Goal: Transaction & Acquisition: Purchase product/service

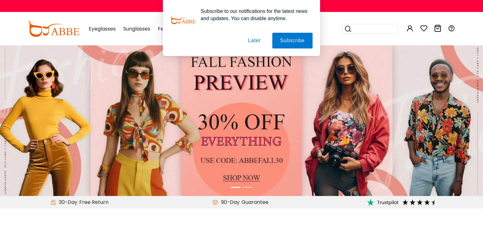
click at [256, 43] on button "Later" at bounding box center [254, 41] width 28 height 16
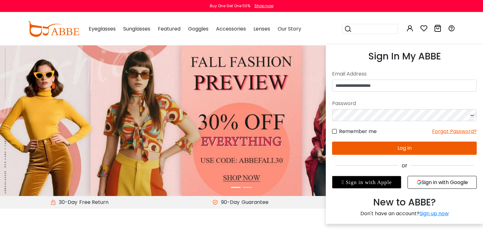
click at [409, 29] on icon at bounding box center [411, 29] width 8 height 8
click at [401, 148] on button "Log In" at bounding box center [404, 148] width 145 height 13
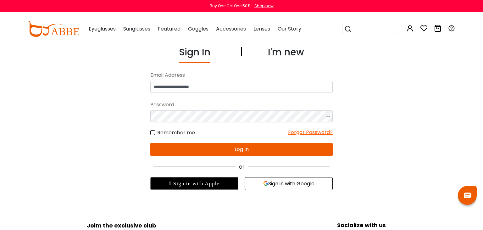
click at [248, 147] on button "Log In" at bounding box center [241, 149] width 183 height 13
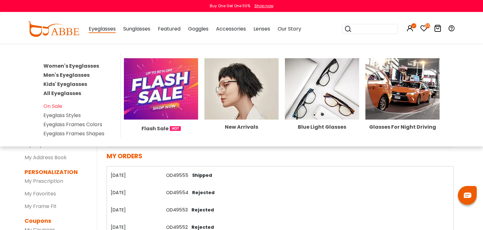
click at [111, 30] on span "Eyeglasses" at bounding box center [102, 29] width 27 height 8
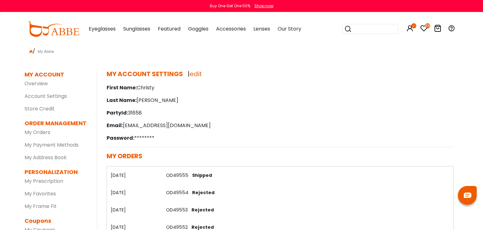
click at [101, 29] on span "Eyeglasses" at bounding box center [102, 28] width 27 height 7
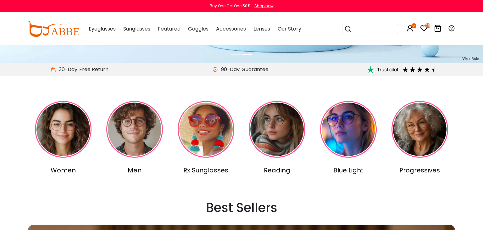
scroll to position [166, 0]
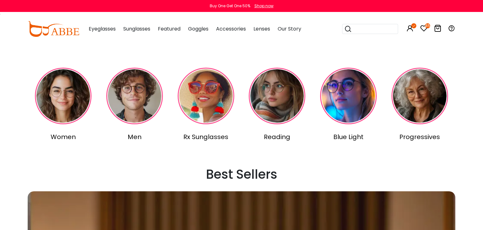
click at [65, 137] on div "Women" at bounding box center [63, 136] width 69 height 9
click at [275, 138] on div "Reading" at bounding box center [277, 136] width 69 height 9
click at [67, 135] on div "Women" at bounding box center [63, 136] width 69 height 9
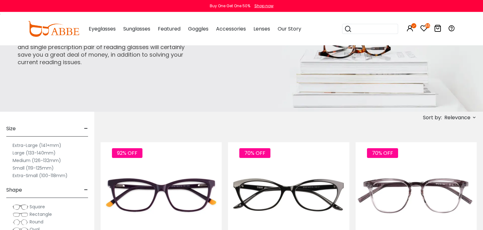
scroll to position [33, 0]
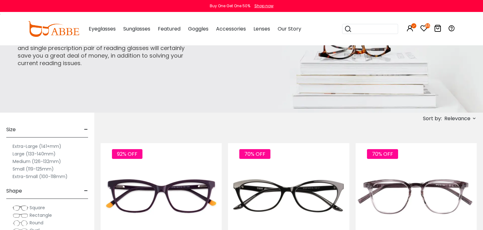
click at [31, 146] on label "Extra-Large (141+mm)" at bounding box center [37, 147] width 49 height 8
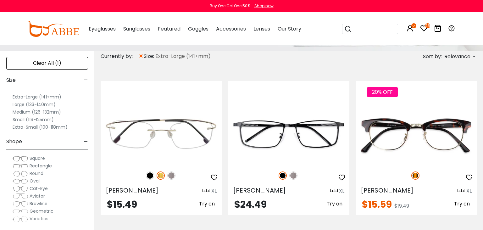
scroll to position [99, 0]
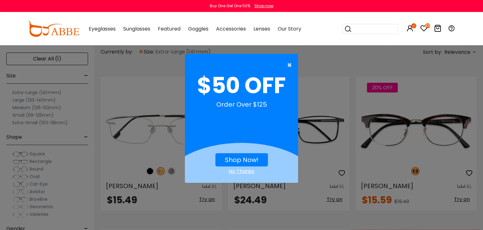
click at [289, 65] on span "×" at bounding box center [291, 65] width 8 height 13
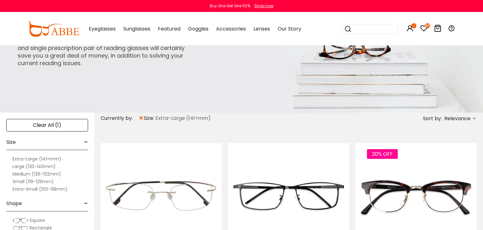
scroll to position [0, 0]
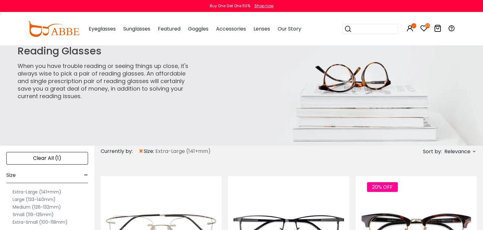
click at [59, 158] on div "Clear All (1)" at bounding box center [47, 158] width 82 height 13
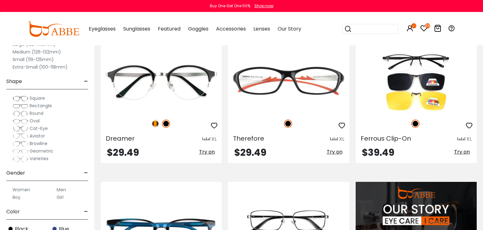
scroll to position [332, 0]
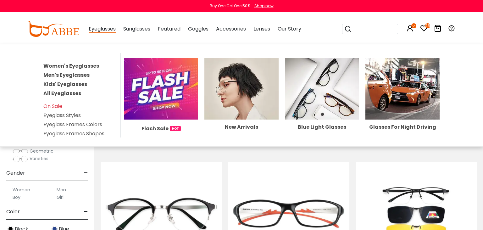
click at [109, 29] on span "Eyeglasses" at bounding box center [102, 29] width 27 height 8
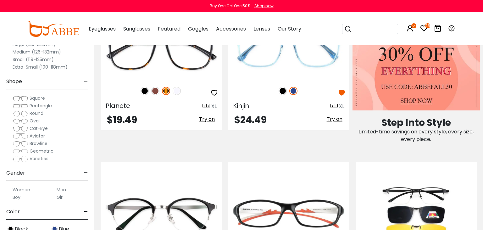
click at [109, 29] on span "Eyeglasses" at bounding box center [102, 28] width 27 height 7
click at [108, 29] on span "Eyeglasses" at bounding box center [102, 28] width 27 height 7
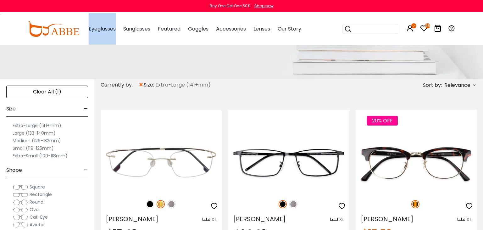
scroll to position [0, 0]
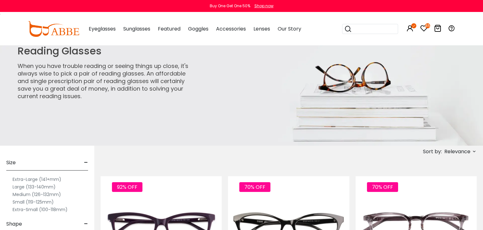
scroll to position [33, 0]
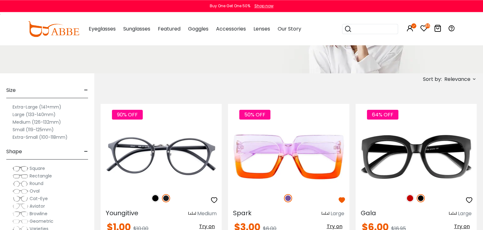
scroll to position [33, 0]
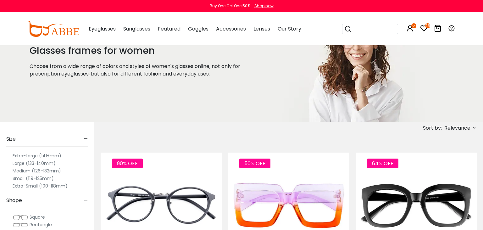
click at [46, 155] on label "Extra-Large (141+mm)" at bounding box center [37, 156] width 49 height 8
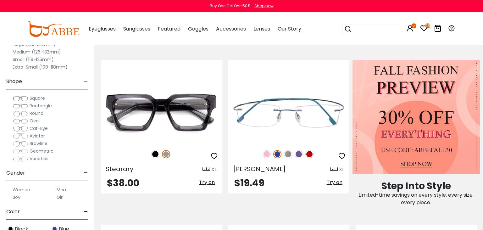
scroll to position [299, 0]
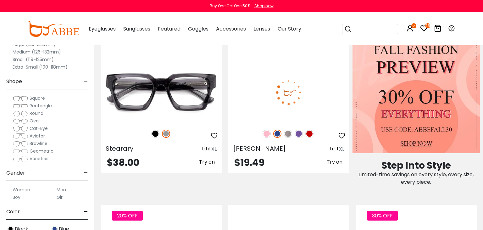
click at [339, 162] on span "Try on" at bounding box center [335, 161] width 16 height 7
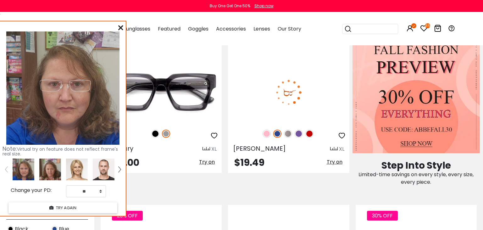
click at [309, 134] on img at bounding box center [310, 134] width 8 height 8
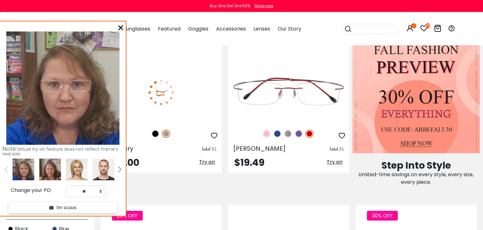
click at [207, 162] on span "Try on" at bounding box center [207, 161] width 16 height 7
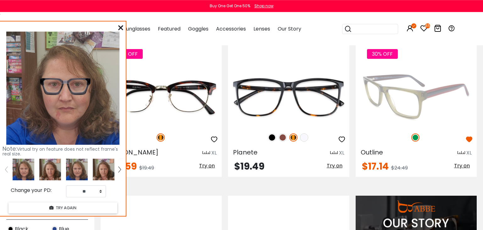
scroll to position [465, 0]
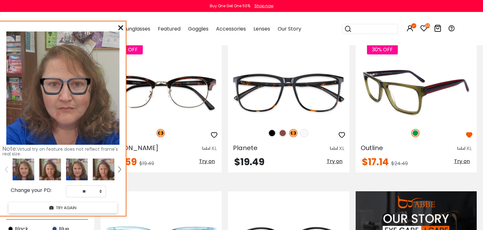
click at [468, 161] on span "Try on" at bounding box center [462, 161] width 16 height 7
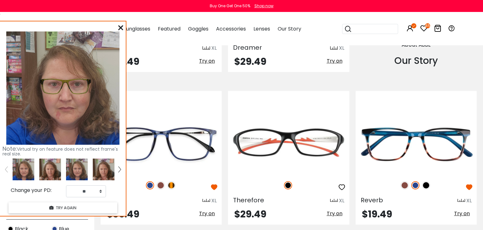
scroll to position [731, 0]
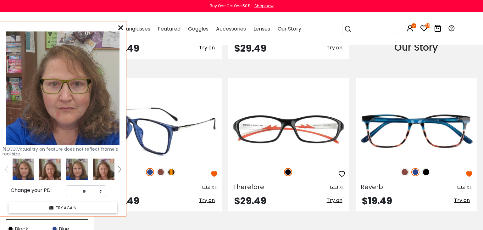
click at [209, 200] on span "Try on" at bounding box center [207, 200] width 16 height 7
click at [150, 173] on img at bounding box center [150, 172] width 8 height 8
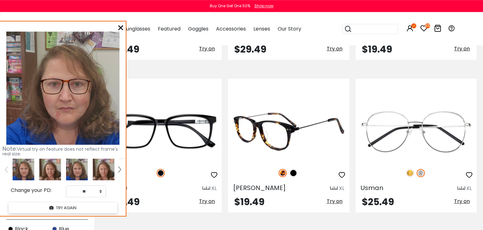
scroll to position [897, 0]
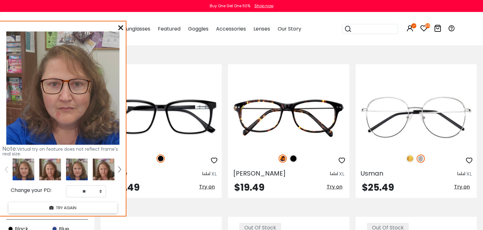
click at [107, 172] on img at bounding box center [104, 170] width 22 height 22
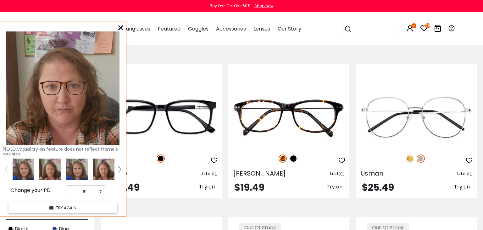
click at [120, 26] on icon at bounding box center [120, 27] width 5 height 5
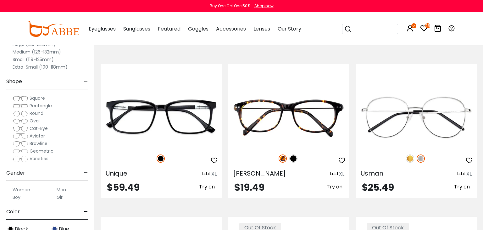
scroll to position [764, 0]
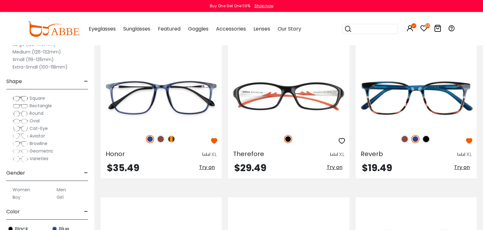
click at [21, 46] on label "Large (133-140mm)" at bounding box center [34, 45] width 43 height 8
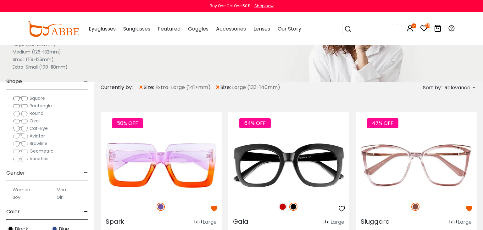
scroll to position [133, 0]
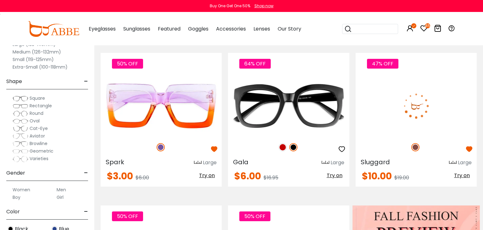
click at [469, 176] on span "Try on" at bounding box center [462, 175] width 16 height 7
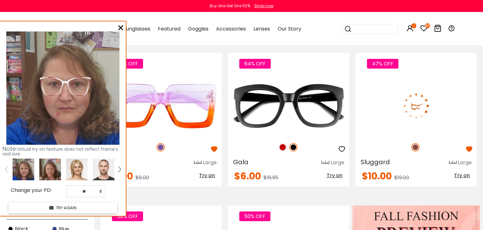
click at [469, 176] on span "Try on" at bounding box center [462, 175] width 16 height 7
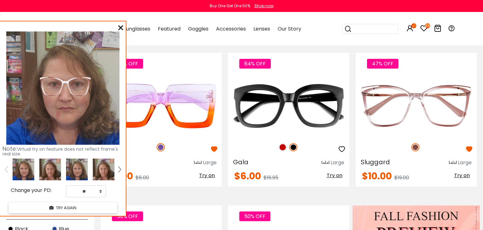
click at [118, 27] on div "Note: Virtual try on feature does not reflect frame's real size. Change your PD…" at bounding box center [63, 118] width 126 height 194
click at [122, 27] on icon at bounding box center [120, 27] width 5 height 5
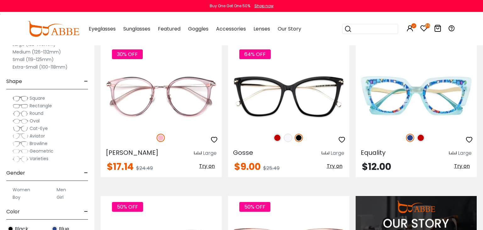
scroll to position [465, 0]
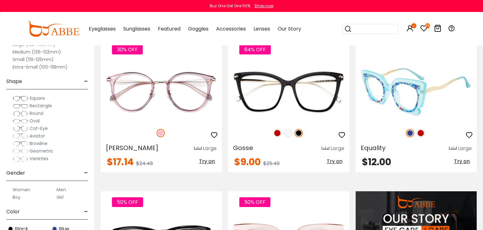
click at [466, 161] on span "Try on" at bounding box center [462, 161] width 16 height 7
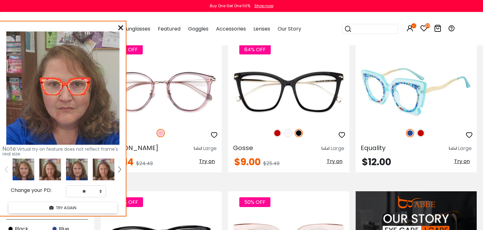
click at [413, 132] on img at bounding box center [410, 133] width 8 height 8
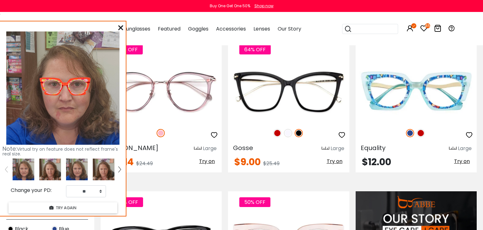
click at [117, 28] on div "Note: Virtual try on feature does not reflect frame's real size. Change your PD…" at bounding box center [63, 118] width 126 height 194
click at [120, 27] on icon at bounding box center [120, 27] width 5 height 5
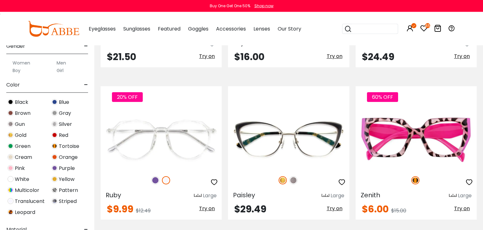
scroll to position [1063, 0]
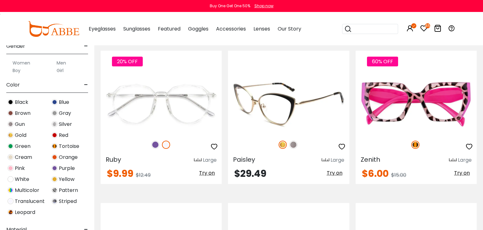
click at [334, 173] on span "Try on" at bounding box center [335, 172] width 16 height 7
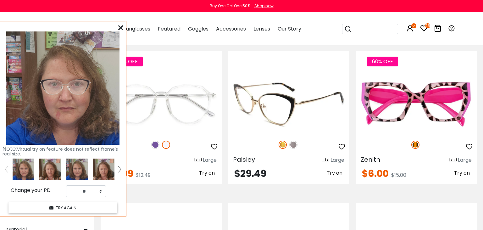
click at [334, 173] on span "Try on" at bounding box center [335, 172] width 16 height 7
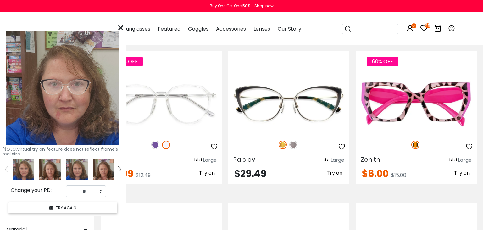
click at [121, 29] on icon at bounding box center [120, 27] width 5 height 5
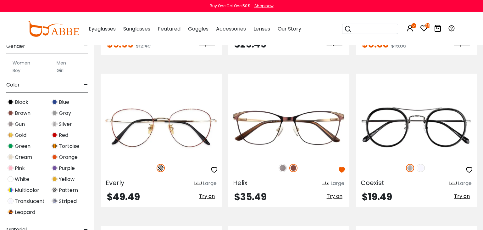
scroll to position [1196, 0]
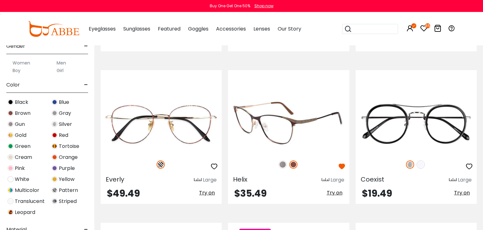
click at [334, 192] on span "Try on" at bounding box center [335, 192] width 16 height 7
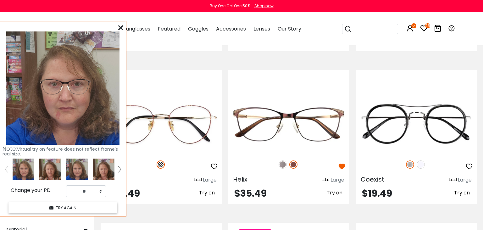
click at [124, 27] on div "Note: Virtual try on feature does not reflect frame's real size. Change your PD…" at bounding box center [63, 118] width 126 height 194
click at [120, 26] on icon at bounding box center [120, 27] width 5 height 5
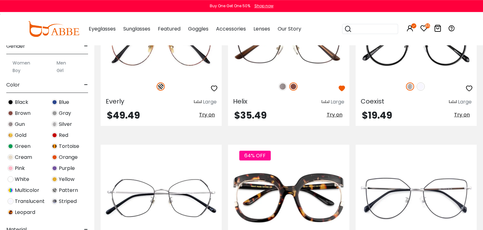
scroll to position [1329, 0]
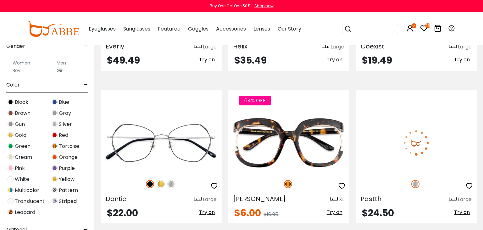
click at [464, 214] on span "Try on" at bounding box center [462, 212] width 16 height 7
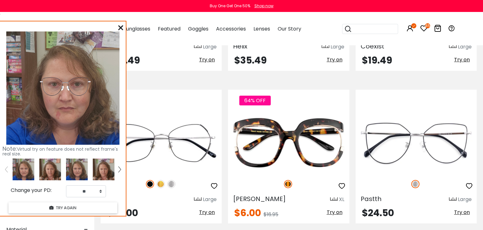
click at [121, 28] on icon at bounding box center [120, 27] width 5 height 5
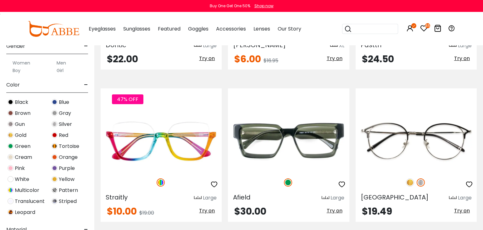
scroll to position [1495, 0]
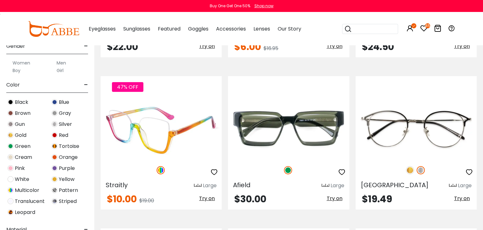
click at [207, 197] on span "Try on" at bounding box center [207, 198] width 16 height 7
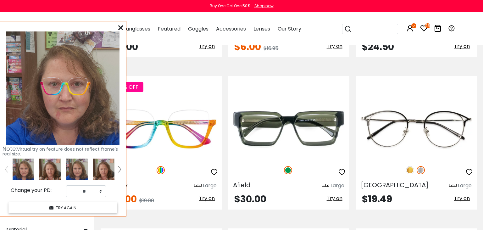
click at [121, 27] on icon at bounding box center [120, 27] width 5 height 5
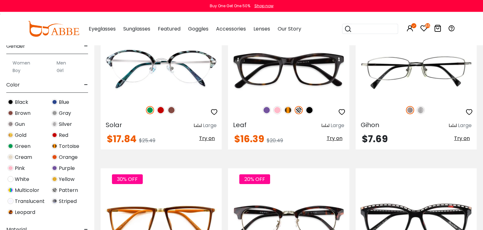
scroll to position [2791, 0]
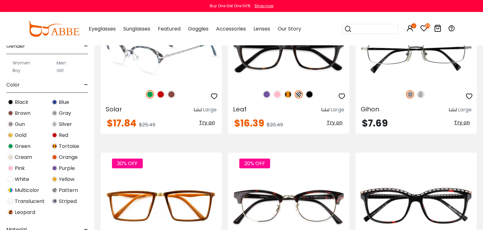
click at [211, 124] on span "Try on" at bounding box center [207, 122] width 16 height 7
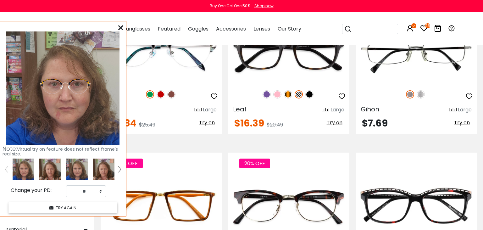
click at [121, 27] on icon at bounding box center [120, 27] width 5 height 5
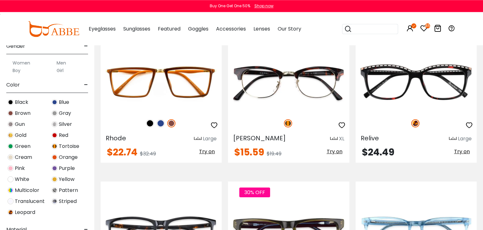
scroll to position [2924, 0]
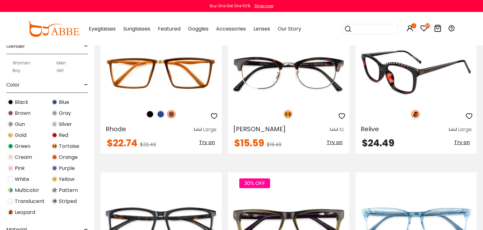
click at [465, 142] on span "Try on" at bounding box center [462, 142] width 16 height 7
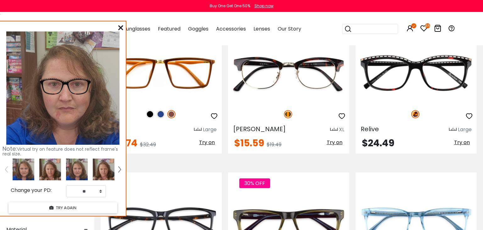
click at [121, 27] on icon at bounding box center [120, 27] width 5 height 5
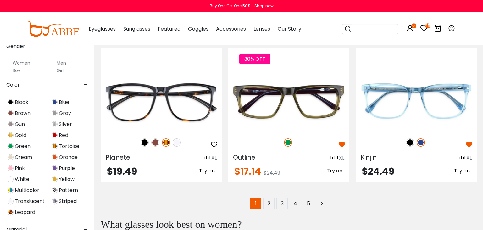
scroll to position [3090, 0]
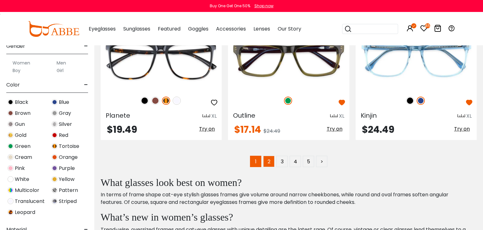
click at [272, 161] on link "2" at bounding box center [268, 161] width 11 height 11
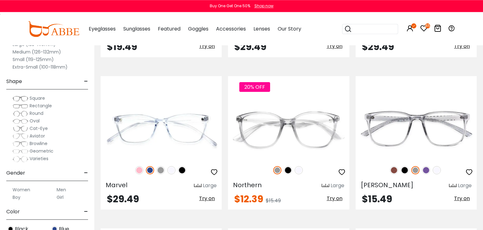
scroll to position [1196, 0]
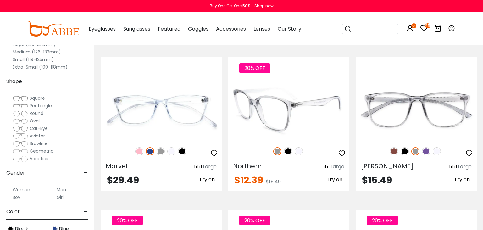
click at [338, 181] on span "Try on" at bounding box center [335, 179] width 16 height 7
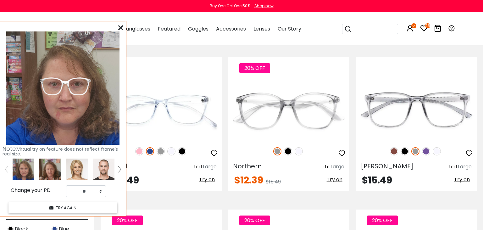
click at [121, 27] on icon at bounding box center [120, 27] width 5 height 5
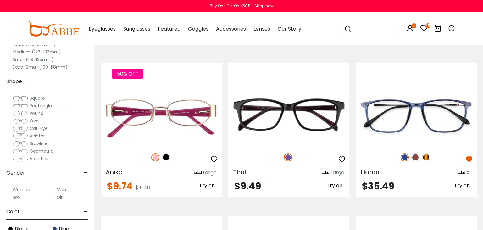
scroll to position [1528, 0]
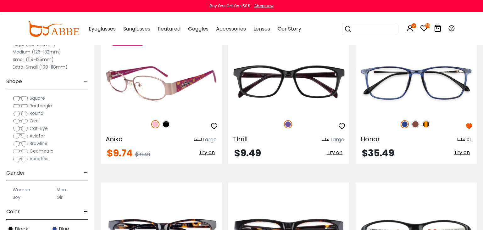
click at [214, 152] on span "Try on" at bounding box center [207, 152] width 16 height 7
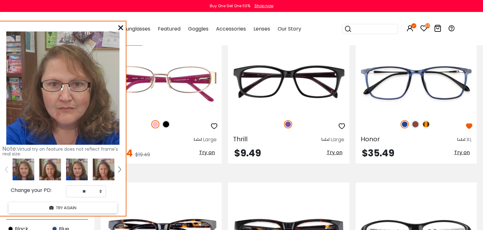
click at [99, 174] on img at bounding box center [104, 170] width 22 height 22
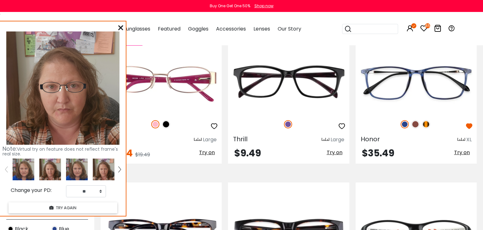
click at [80, 172] on img at bounding box center [77, 170] width 22 height 22
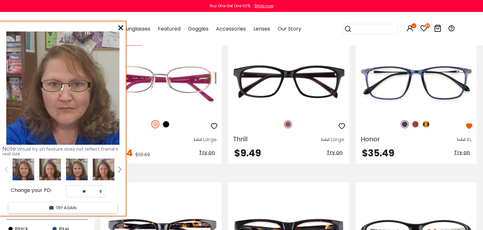
click at [120, 27] on icon at bounding box center [120, 27] width 5 height 5
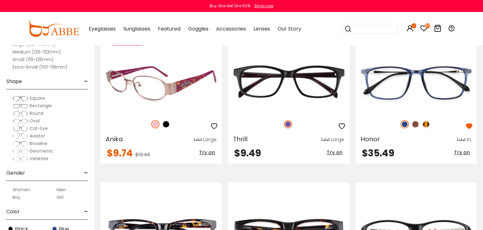
click at [168, 95] on img at bounding box center [161, 83] width 121 height 61
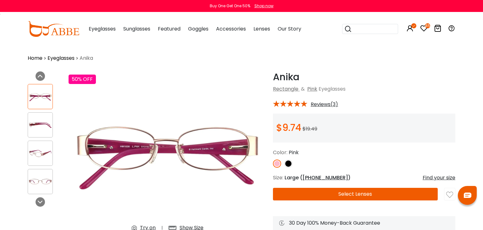
click at [38, 122] on img at bounding box center [40, 125] width 25 height 12
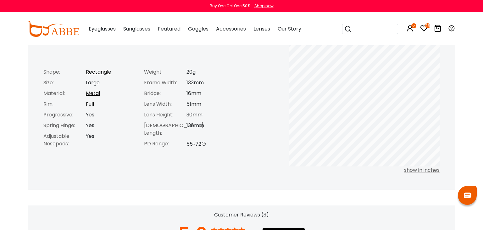
scroll to position [266, 0]
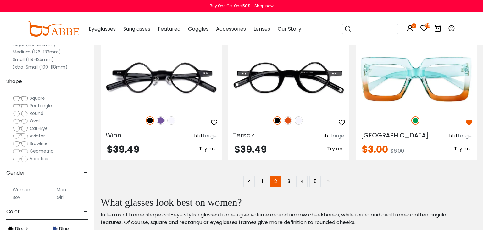
scroll to position [3190, 0]
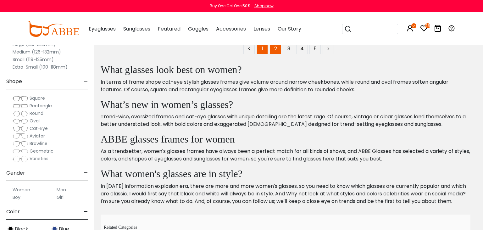
click at [266, 49] on link "1" at bounding box center [262, 48] width 11 height 11
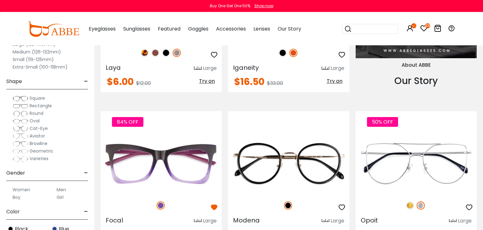
scroll to position [731, 0]
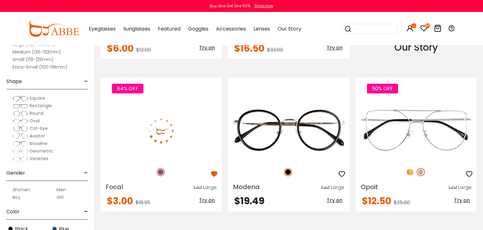
click at [151, 148] on img at bounding box center [161, 130] width 121 height 61
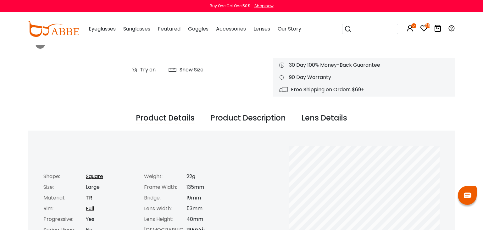
scroll to position [66, 0]
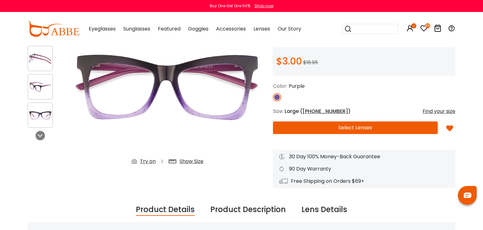
click at [192, 162] on div "Show Size" at bounding box center [192, 162] width 24 height 8
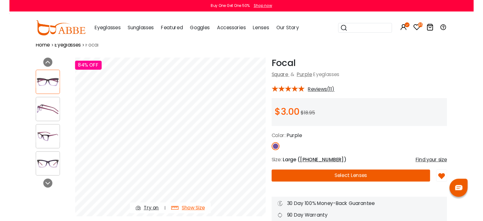
scroll to position [0, 0]
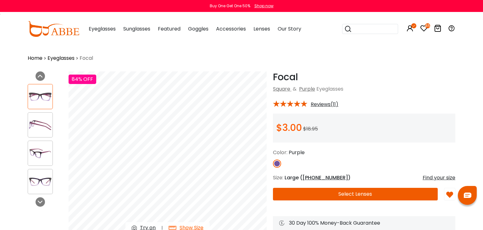
click at [43, 134] on div at bounding box center [40, 124] width 25 height 25
click at [40, 125] on img at bounding box center [40, 125] width 25 height 12
click at [43, 102] on img at bounding box center [40, 97] width 25 height 12
click at [48, 129] on img at bounding box center [40, 125] width 25 height 12
